Goal: Information Seeking & Learning: Learn about a topic

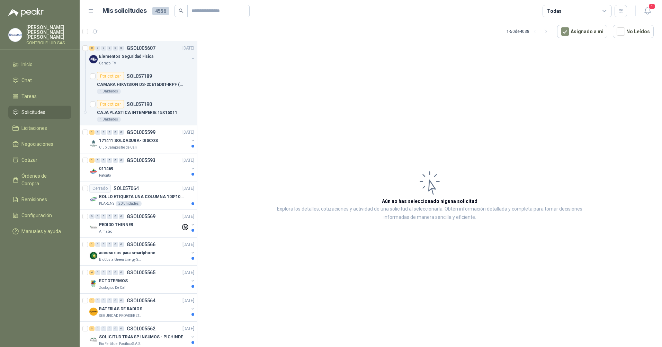
click at [33, 108] on span "Solicitudes" at bounding box center [33, 112] width 24 height 8
click at [42, 108] on span "Solicitudes" at bounding box center [33, 112] width 24 height 8
click at [192, 146] on div at bounding box center [193, 146] width 3 height 3
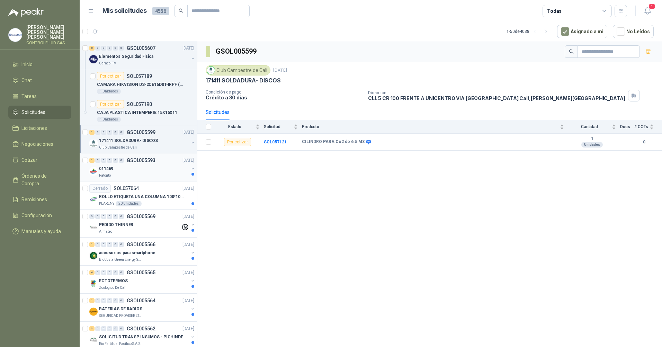
click at [192, 174] on div at bounding box center [193, 174] width 3 height 3
click at [192, 204] on div at bounding box center [193, 203] width 3 height 3
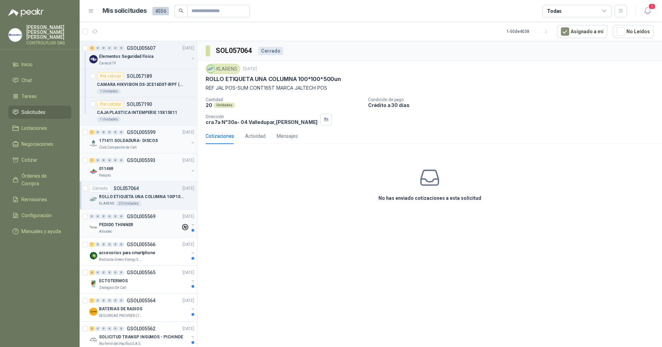
click at [192, 231] on div at bounding box center [193, 230] width 3 height 3
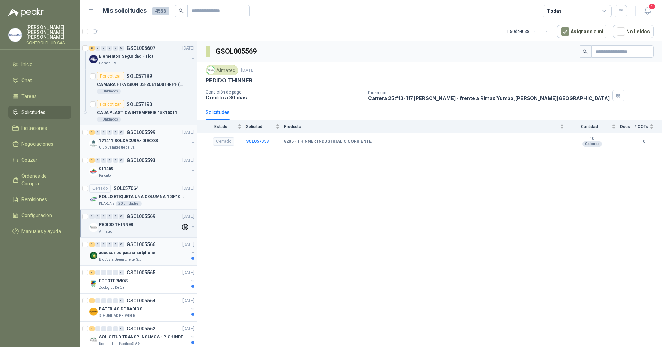
click at [192, 259] on div at bounding box center [193, 258] width 3 height 3
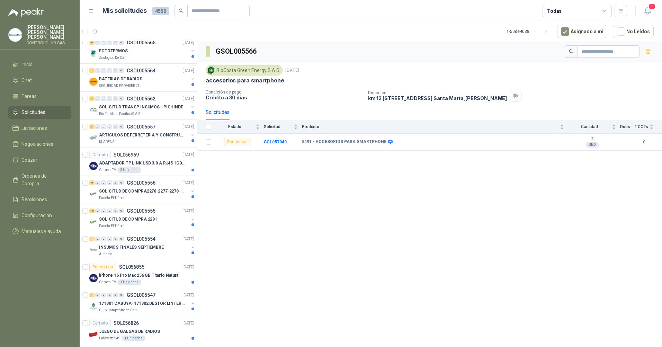
scroll to position [232, 0]
click at [192, 55] on div at bounding box center [193, 54] width 3 height 3
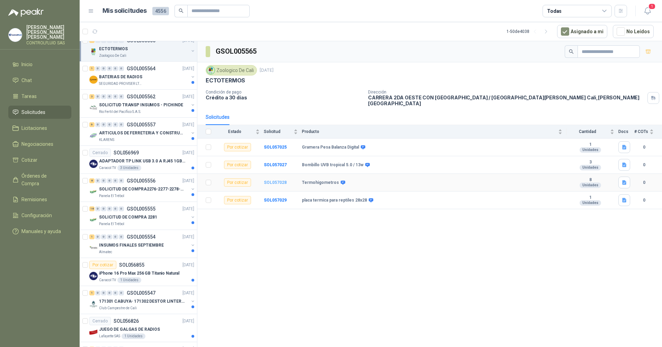
click at [277, 180] on b "SOL057028" at bounding box center [275, 182] width 23 height 5
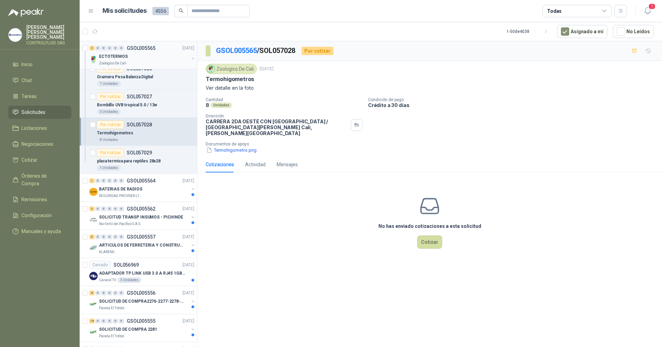
click at [239, 89] on p "Ver detalle en la foto" at bounding box center [430, 88] width 448 height 8
click at [228, 147] on button "Termohigometro.png" at bounding box center [232, 150] width 52 height 7
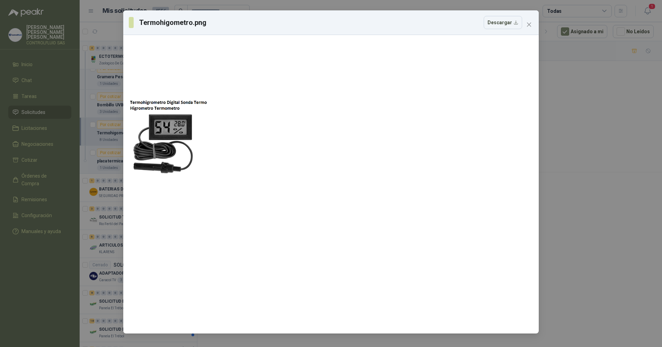
click at [531, 24] on icon "close" at bounding box center [529, 25] width 4 height 4
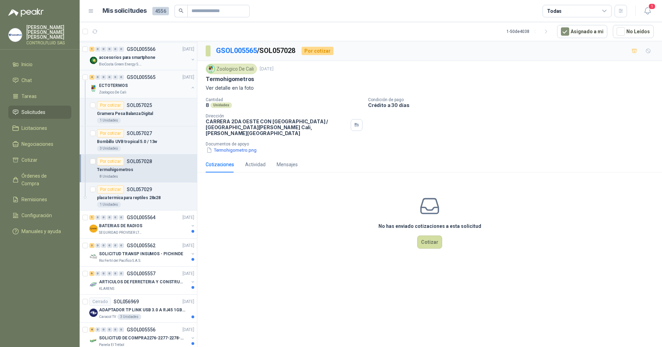
scroll to position [186, 0]
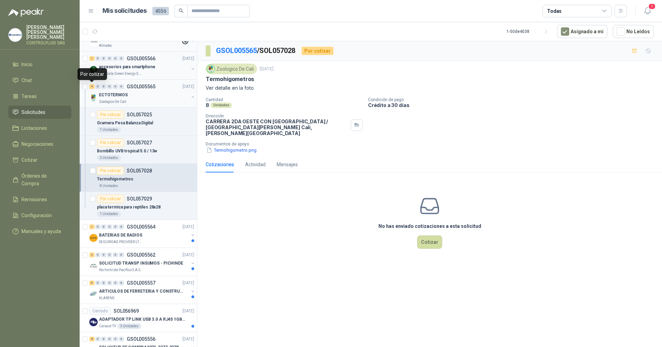
click at [92, 87] on div "4" at bounding box center [91, 86] width 5 height 5
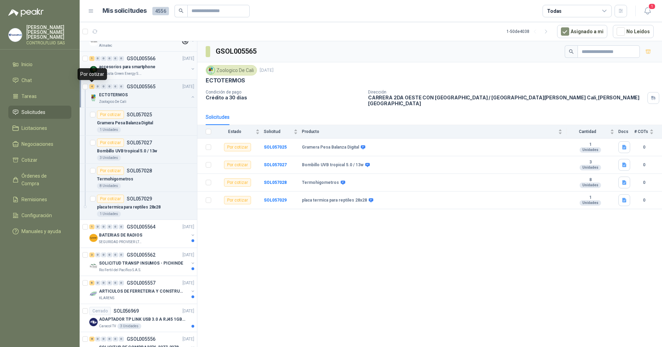
click at [92, 87] on div "4" at bounding box center [91, 86] width 5 height 5
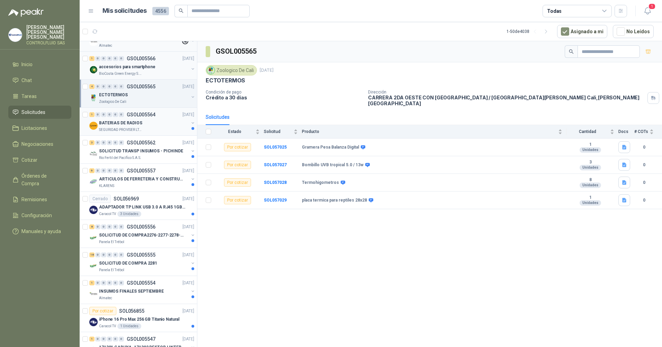
click at [192, 129] on div at bounding box center [193, 128] width 3 height 3
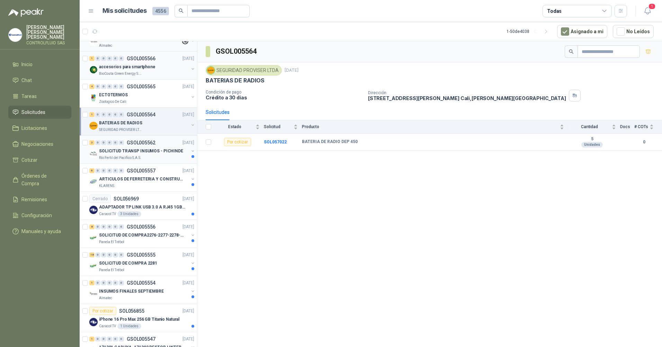
click at [190, 158] on div at bounding box center [193, 153] width 6 height 11
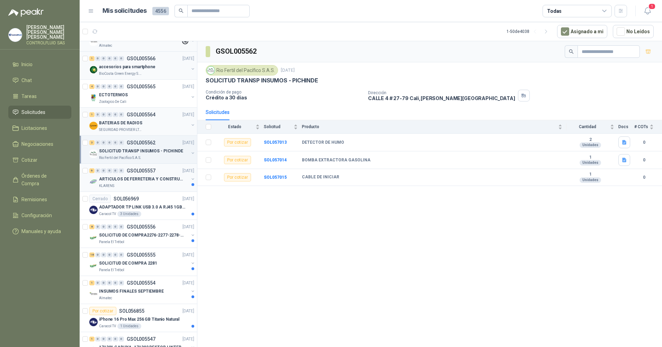
click at [192, 185] on div at bounding box center [193, 184] width 3 height 3
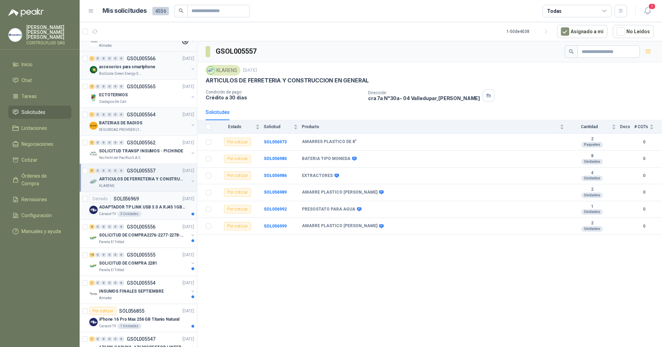
click at [192, 214] on div at bounding box center [193, 214] width 3 height 3
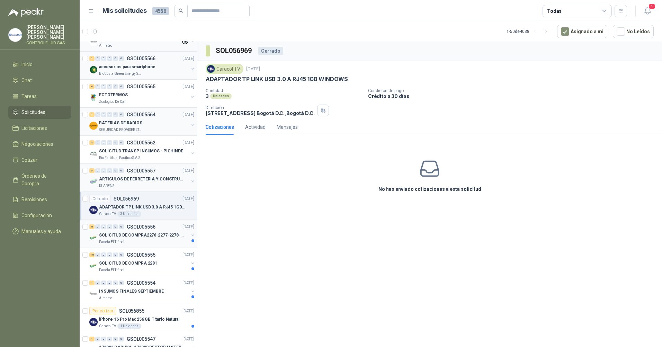
click at [192, 241] on div at bounding box center [193, 240] width 3 height 3
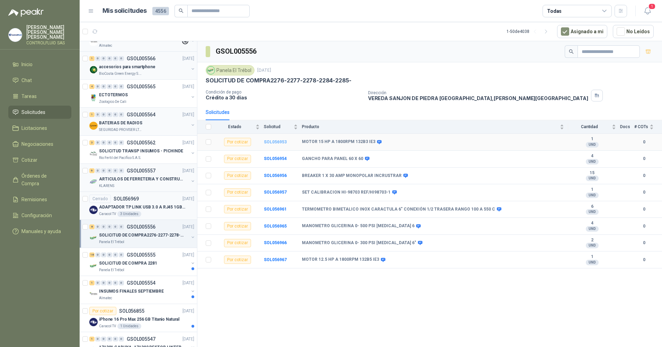
click at [273, 142] on b "SOL056953" at bounding box center [275, 142] width 23 height 5
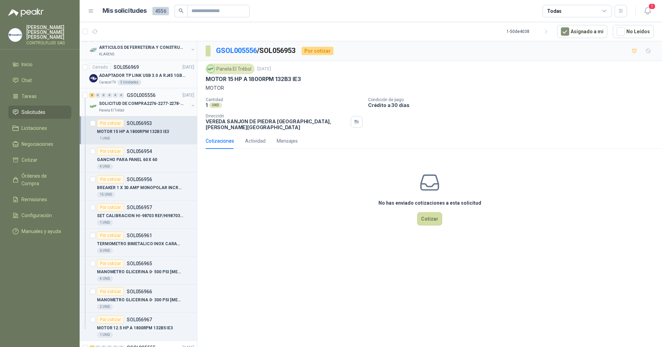
scroll to position [316, 0]
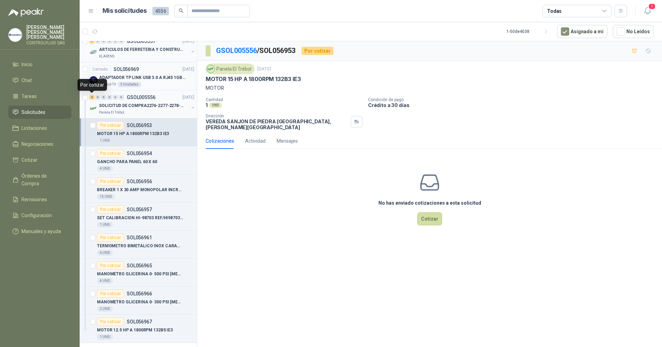
click at [92, 97] on div "8" at bounding box center [91, 97] width 5 height 5
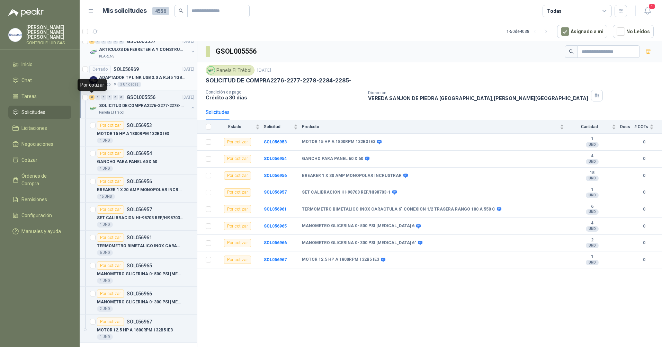
click at [92, 97] on div "8" at bounding box center [91, 97] width 5 height 5
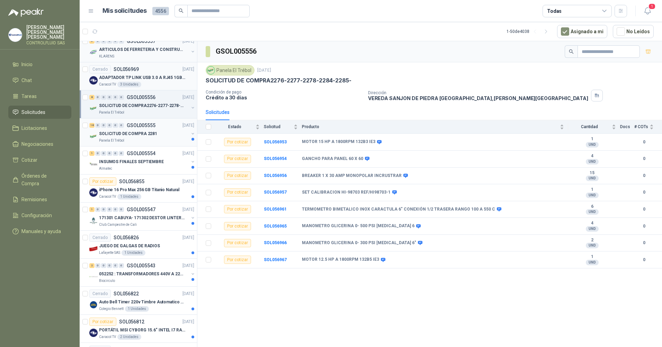
click at [192, 140] on div at bounding box center [193, 139] width 3 height 3
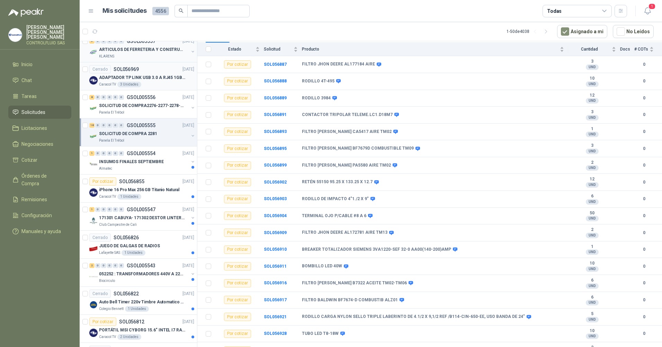
scroll to position [87, 0]
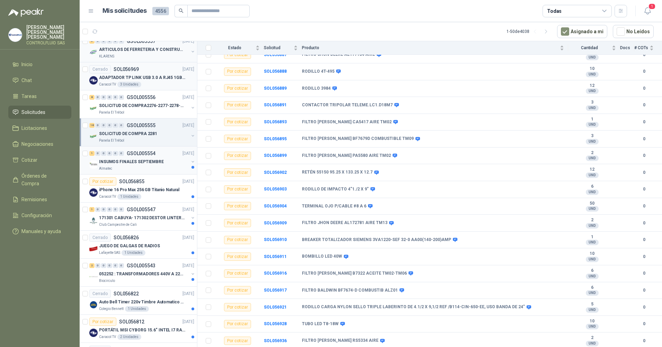
click at [190, 169] on div at bounding box center [193, 164] width 6 height 11
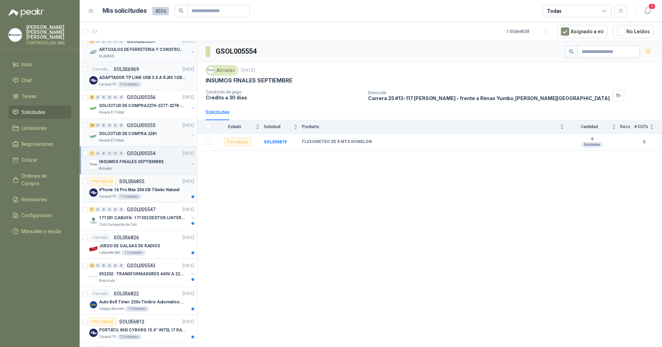
click at [192, 197] on div at bounding box center [193, 196] width 3 height 3
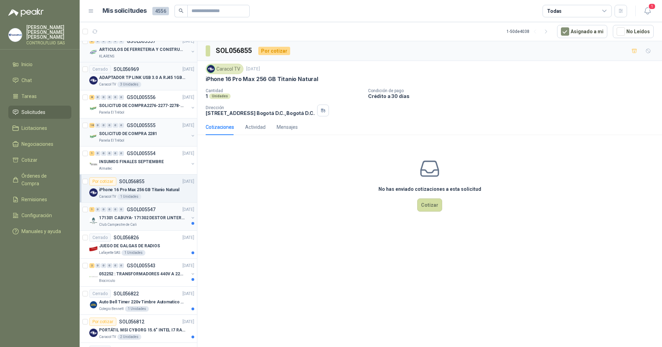
click at [192, 223] on div at bounding box center [193, 223] width 3 height 3
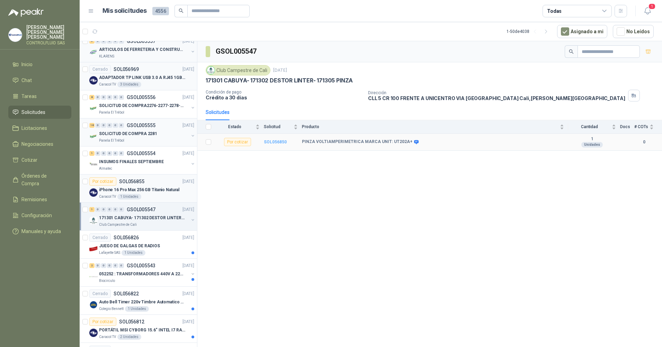
click at [277, 141] on b "SOL056850" at bounding box center [275, 142] width 23 height 5
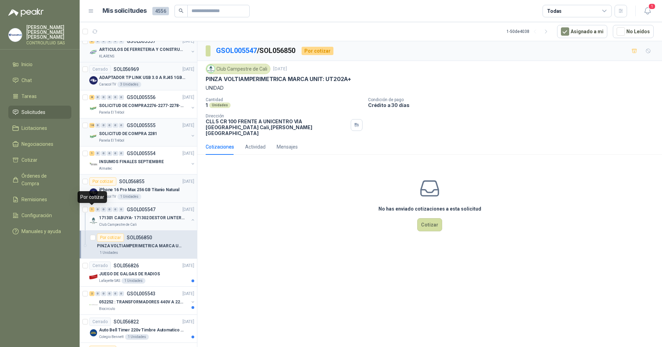
click at [92, 211] on div "1" at bounding box center [91, 209] width 5 height 5
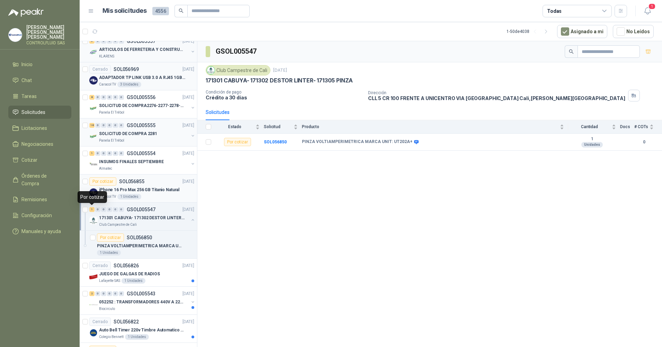
click at [92, 211] on div "1" at bounding box center [91, 209] width 5 height 5
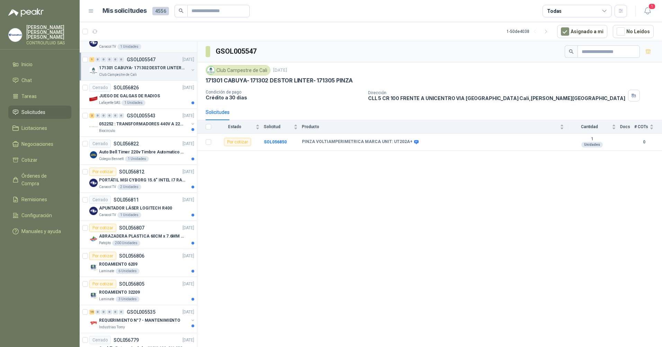
scroll to position [464, 0]
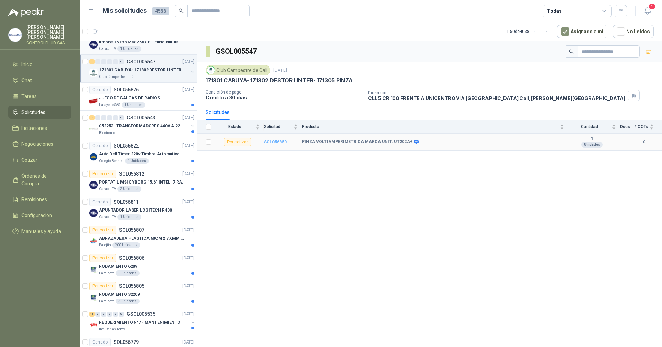
click at [281, 141] on b "SOL056850" at bounding box center [275, 142] width 23 height 5
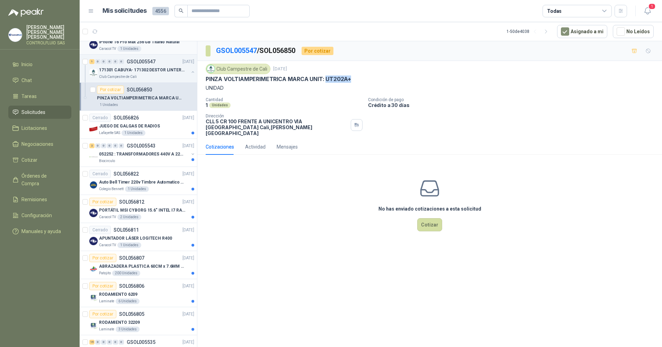
drag, startPoint x: 325, startPoint y: 79, endPoint x: 355, endPoint y: 81, distance: 30.2
click at [355, 81] on div "PINZA VOLTIAMPERIMETRICA MARCA UNIT: UT202A+" at bounding box center [430, 79] width 448 height 7
copy p "UT202A+"
click at [92, 62] on div "1" at bounding box center [91, 61] width 5 height 5
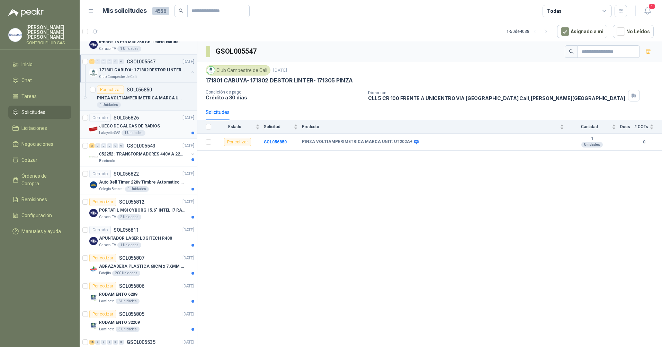
click at [189, 133] on article "Cerrado SOL056826 [DATE] JUEGO DE GALGAS DE RADIOS Lafayette SAS 1 Unidades" at bounding box center [138, 125] width 117 height 28
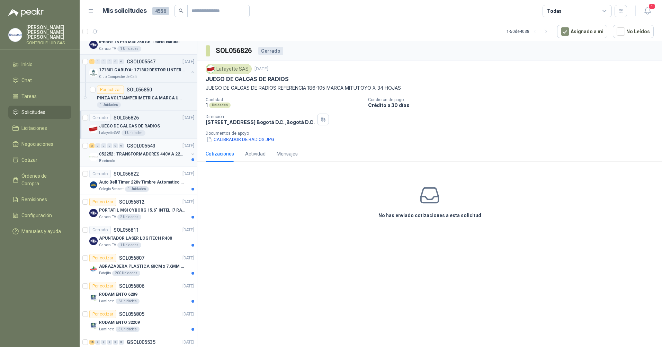
click at [190, 161] on div at bounding box center [193, 156] width 6 height 11
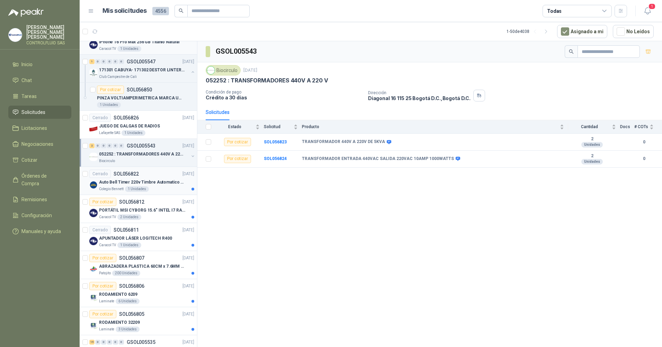
click at [192, 188] on div at bounding box center [193, 189] width 3 height 3
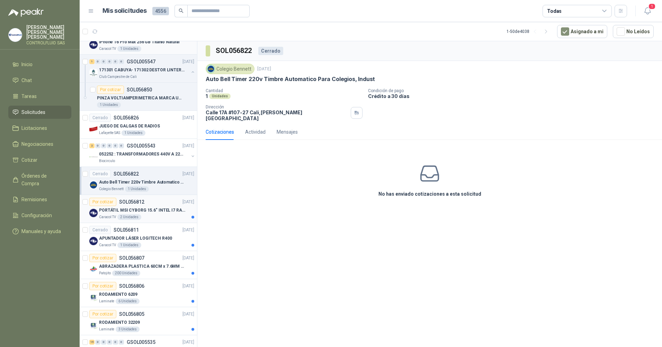
click at [192, 216] on div at bounding box center [193, 217] width 3 height 3
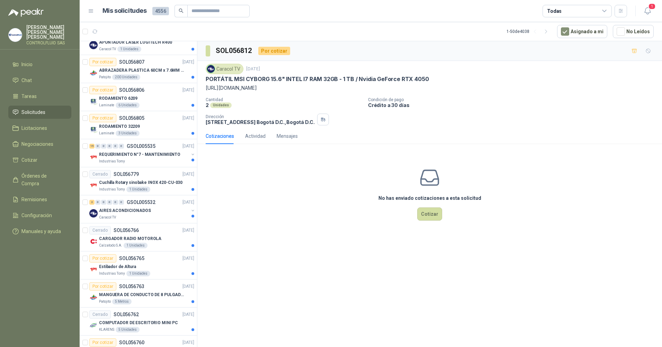
scroll to position [656, 0]
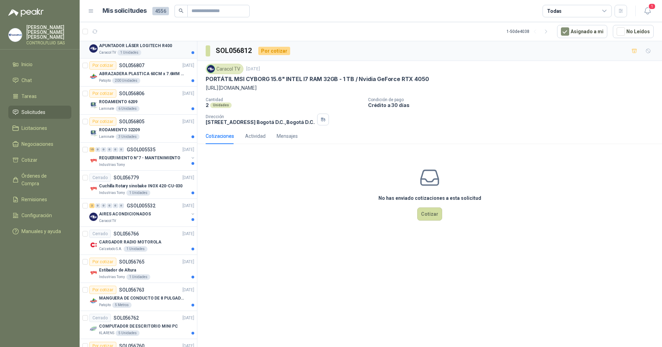
click at [189, 53] on article "Cerrado SOL056811 [DATE] APUNTADOR LÁSER LOGITECH R400 Caracol TV 1 Unidades" at bounding box center [138, 44] width 117 height 28
click at [192, 81] on div at bounding box center [193, 80] width 3 height 3
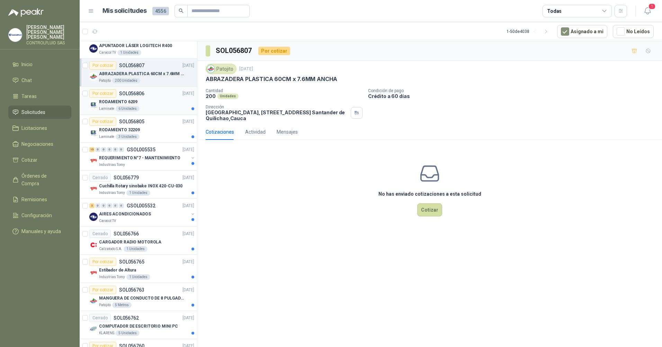
click at [192, 109] on div at bounding box center [193, 108] width 3 height 3
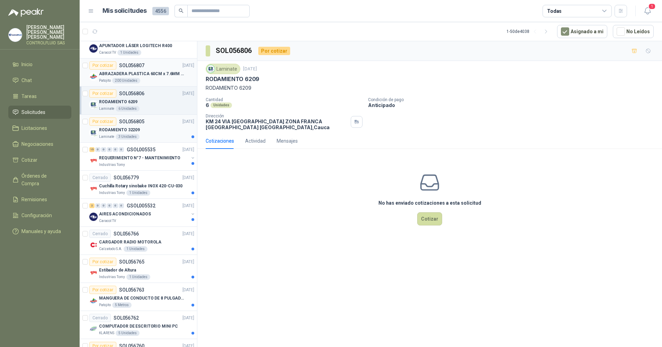
click at [192, 136] on div at bounding box center [193, 136] width 3 height 3
click at [192, 162] on div at bounding box center [193, 163] width 3 height 3
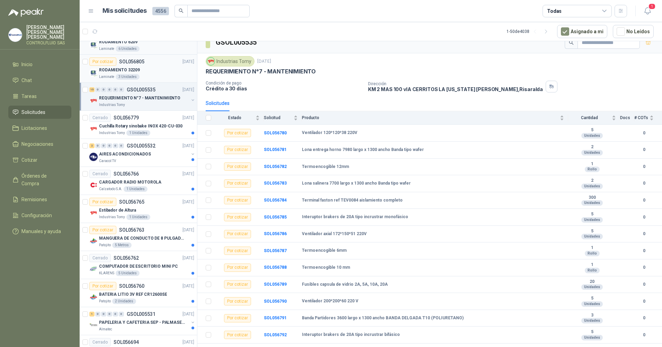
scroll to position [10, 0]
click at [192, 134] on div at bounding box center [193, 133] width 3 height 3
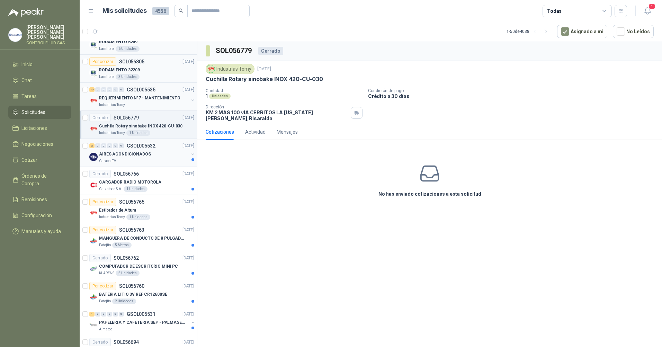
click at [192, 159] on div at bounding box center [193, 159] width 3 height 3
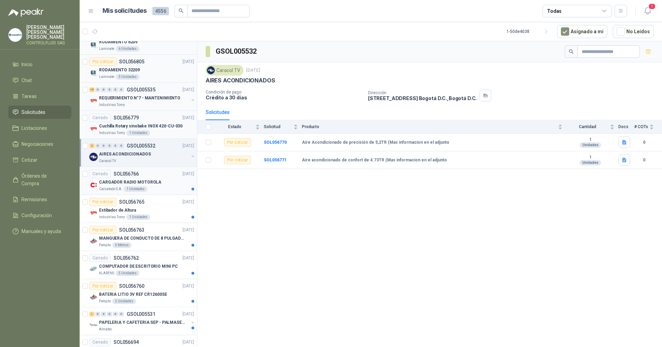
click at [192, 189] on div at bounding box center [193, 189] width 3 height 3
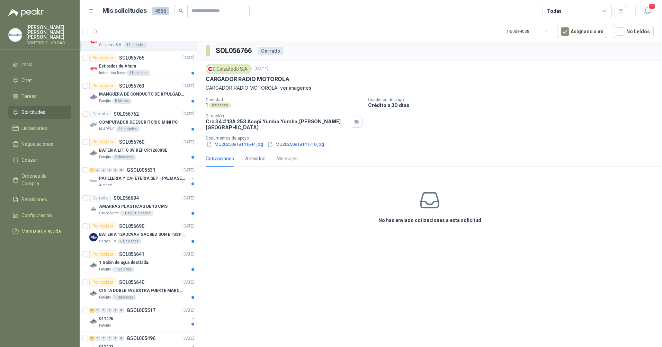
scroll to position [874, 0]
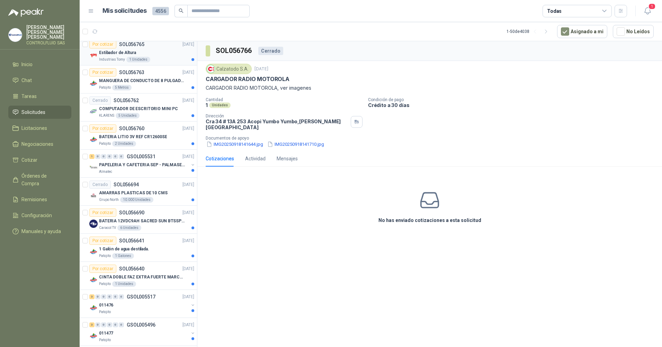
click at [192, 60] on div at bounding box center [193, 59] width 3 height 3
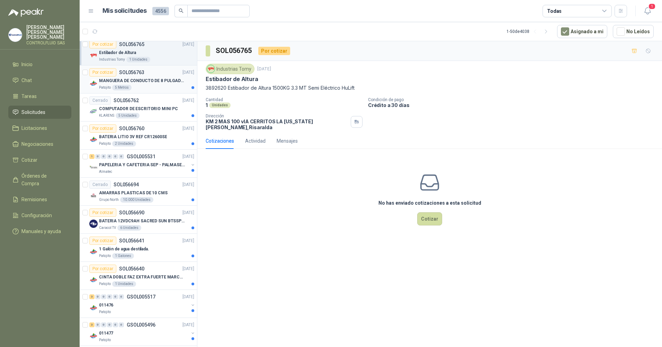
click at [192, 88] on div at bounding box center [193, 87] width 3 height 3
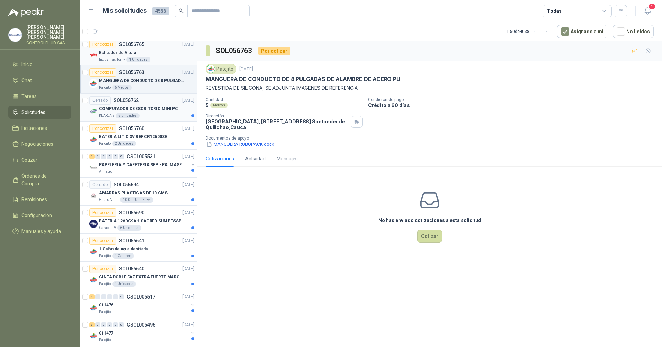
click at [192, 116] on div at bounding box center [193, 115] width 3 height 3
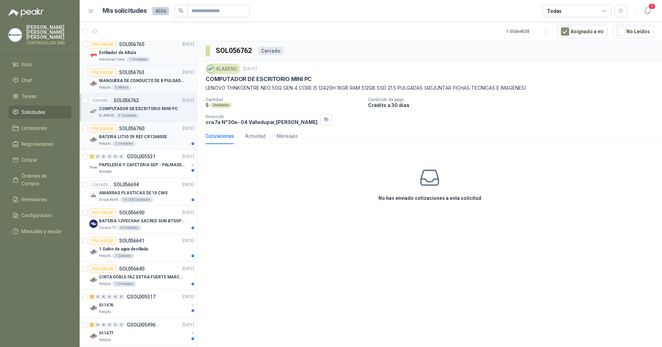
click at [192, 143] on div at bounding box center [193, 143] width 3 height 3
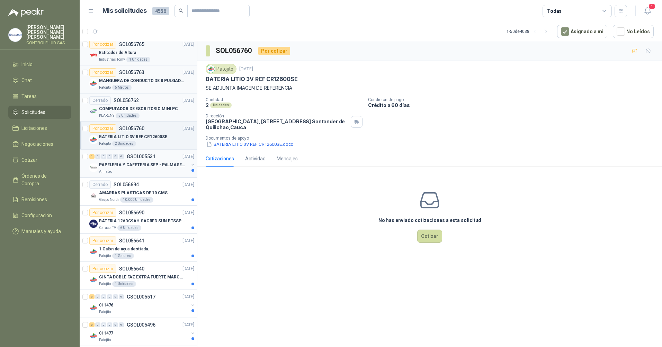
click at [192, 169] on div at bounding box center [193, 170] width 3 height 3
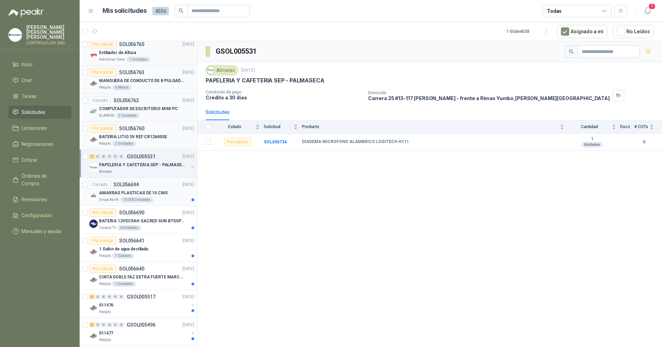
click at [187, 198] on div "Grupo North 10.000 Unidades" at bounding box center [146, 200] width 95 height 6
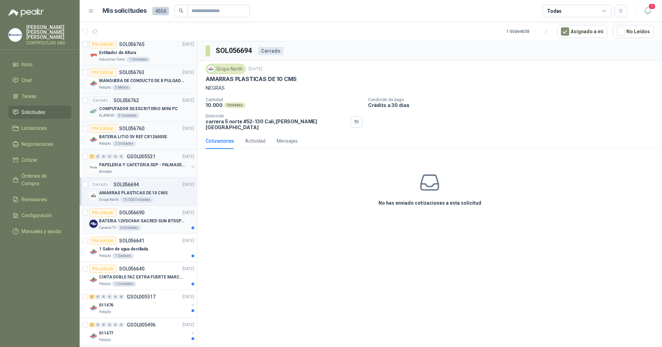
click at [192, 227] on div at bounding box center [193, 228] width 3 height 3
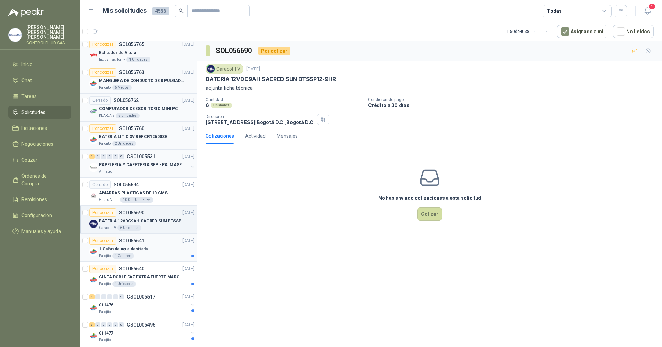
click at [188, 257] on div "Patojito 1 Galones" at bounding box center [146, 256] width 95 height 6
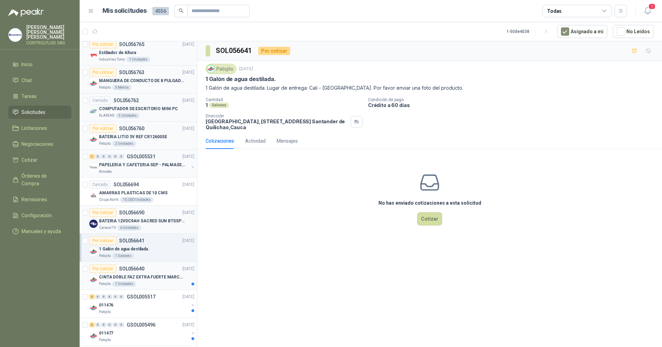
click at [192, 284] on div at bounding box center [193, 284] width 3 height 3
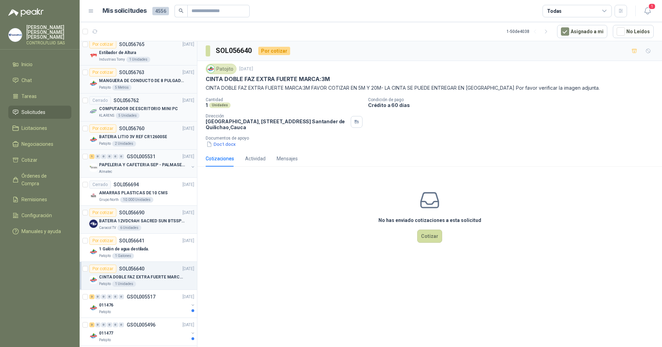
click at [170, 265] on div "Por cotizar SOL056640 [DATE]" at bounding box center [141, 269] width 105 height 8
click at [177, 252] on div "1 Galón de agua destilada." at bounding box center [146, 249] width 95 height 8
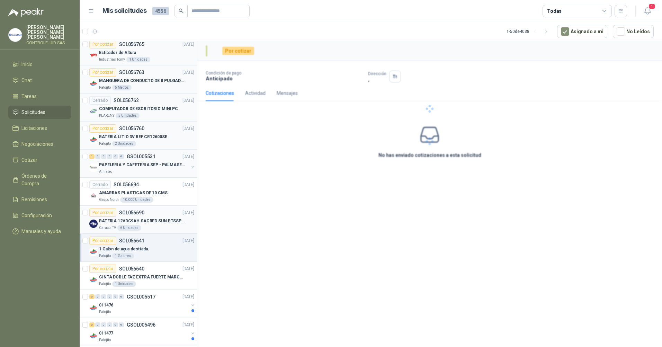
click at [177, 252] on div "1 Galón de agua destilada." at bounding box center [146, 249] width 95 height 8
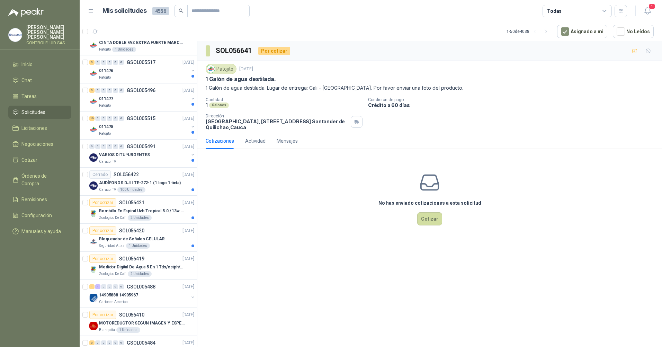
scroll to position [1102, 0]
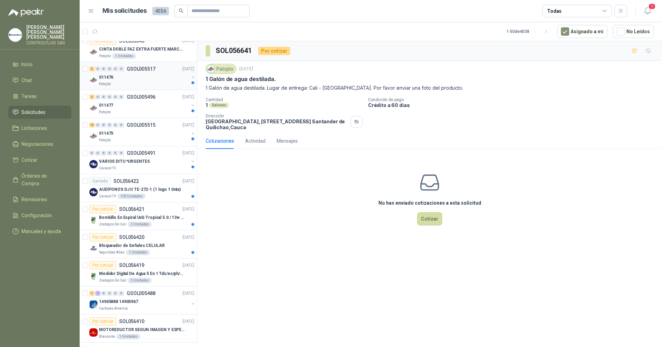
click at [192, 83] on div at bounding box center [193, 82] width 3 height 3
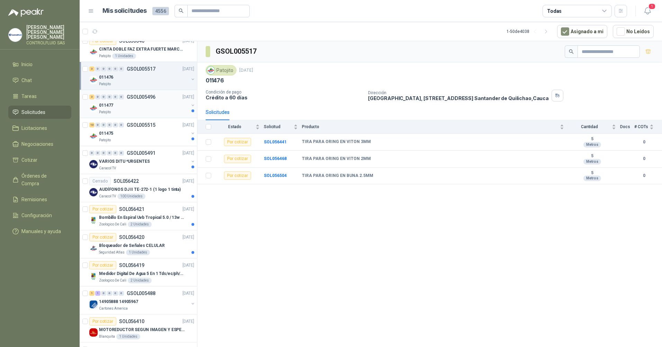
click at [192, 110] on div at bounding box center [193, 110] width 3 height 3
click at [192, 139] on div at bounding box center [193, 139] width 3 height 3
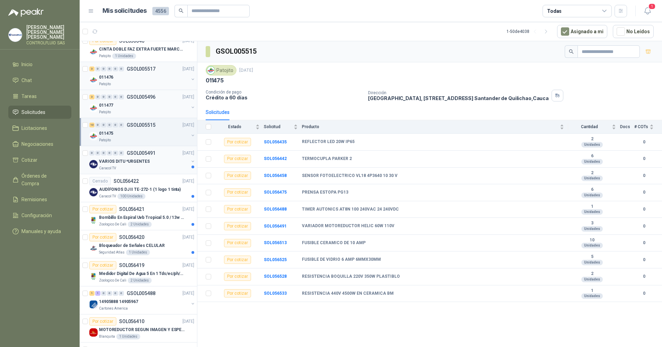
click at [192, 166] on div at bounding box center [193, 167] width 3 height 3
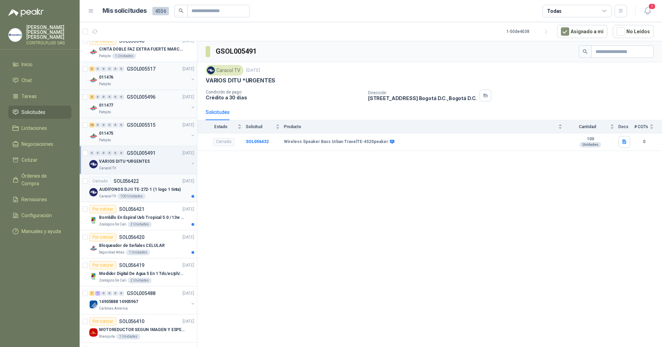
click at [192, 196] on div at bounding box center [193, 196] width 3 height 3
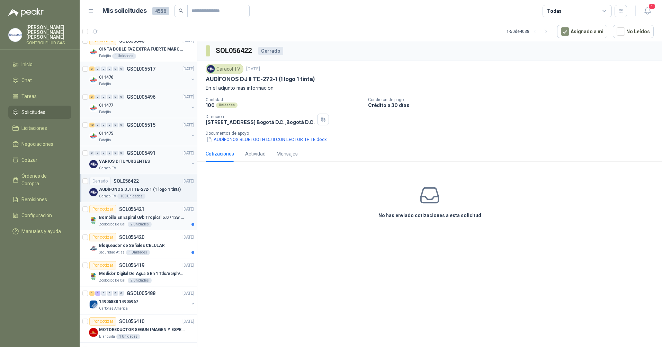
click at [192, 225] on div at bounding box center [193, 224] width 3 height 3
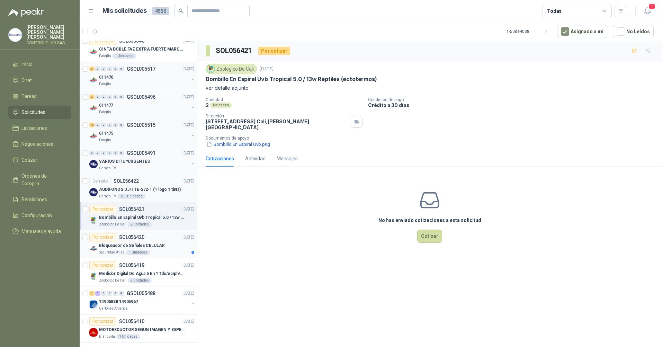
click at [192, 253] on div at bounding box center [193, 252] width 3 height 3
